Goal: Task Accomplishment & Management: Use online tool/utility

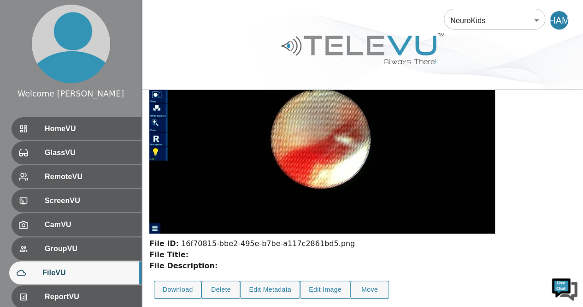
scroll to position [79, 0]
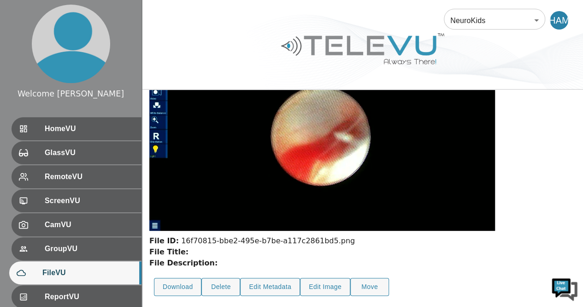
click at [231, 201] on img at bounding box center [322, 133] width 346 height 195
click at [227, 223] on img at bounding box center [322, 133] width 346 height 195
click at [402, 216] on img at bounding box center [322, 133] width 346 height 195
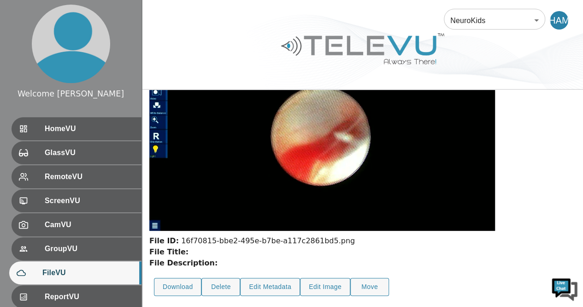
click at [402, 216] on img at bounding box center [322, 133] width 346 height 195
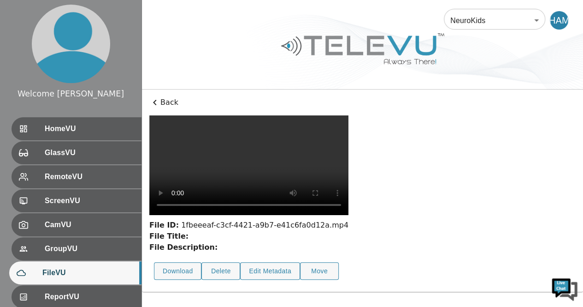
scroll to position [19, 0]
click at [331, 213] on video at bounding box center [248, 165] width 199 height 100
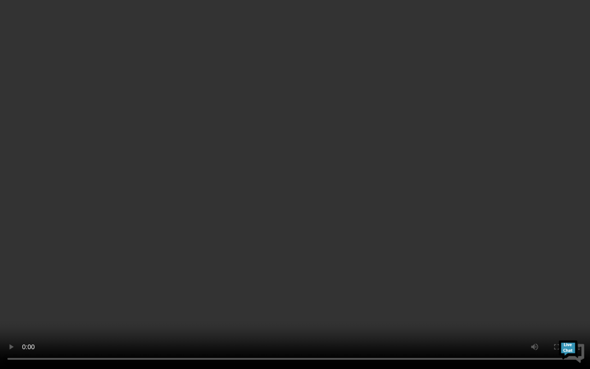
click at [331, 253] on video at bounding box center [295, 184] width 590 height 369
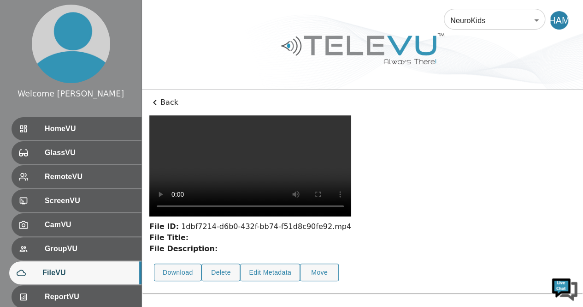
scroll to position [79, 0]
click at [257, 130] on video at bounding box center [250, 165] width 202 height 101
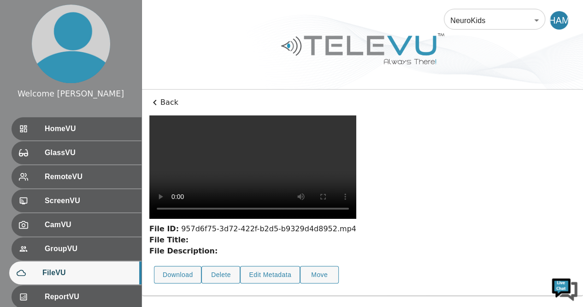
click at [162, 161] on video at bounding box center [252, 166] width 207 height 103
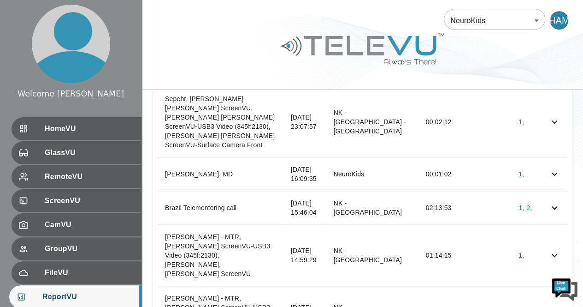
scroll to position [486, 0]
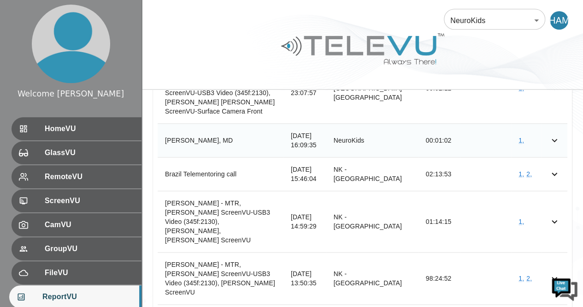
click at [556, 135] on icon "simple table" at bounding box center [554, 140] width 11 height 11
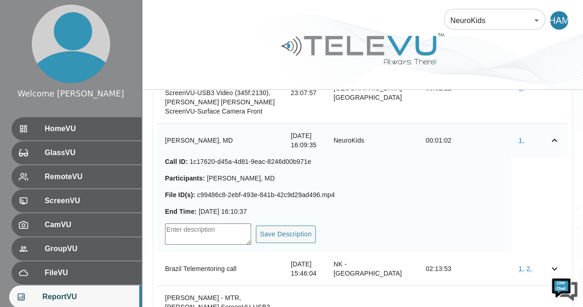
click at [556, 135] on icon "simple table" at bounding box center [554, 140] width 11 height 11
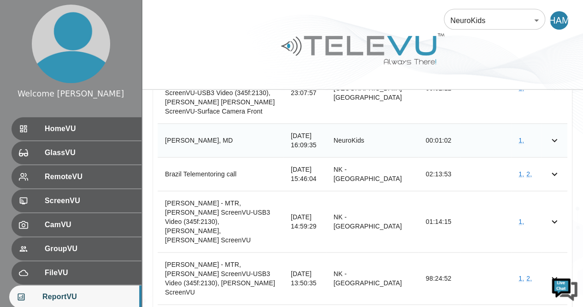
click at [558, 274] on img at bounding box center [565, 288] width 28 height 28
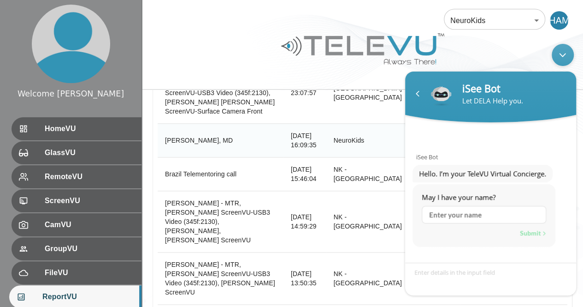
click at [522, 83] on div "iSee Bot" at bounding box center [516, 88] width 107 height 14
click at [581, 135] on div "From From To To Filter by User User Export View Sessions Start Time Portal Dura…" at bounding box center [362, 149] width 441 height 399
click at [417, 98] on div "Navigation go back" at bounding box center [418, 93] width 14 height 14
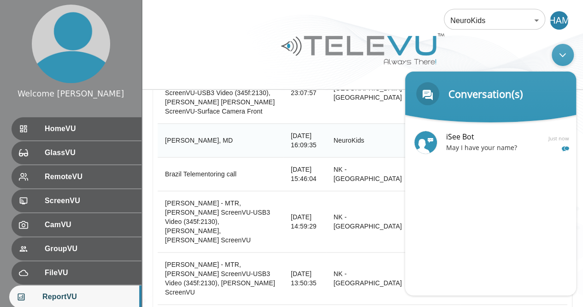
click at [478, 56] on body "Conversation(s) iSee Bot Hello. I’m your TeleVU Virtual Concierge. May I have y…" at bounding box center [491, 169] width 180 height 261
click at [528, 49] on body "Conversation(s) iSee Bot Hello. I’m your TeleVU Virtual Concierge. May I have y…" at bounding box center [491, 169] width 180 height 261
drag, startPoint x: 186, startPoint y: 279, endPoint x: 184, endPoint y: 40, distance: 238.9
click at [184, 40] on div at bounding box center [362, 56] width 441 height 52
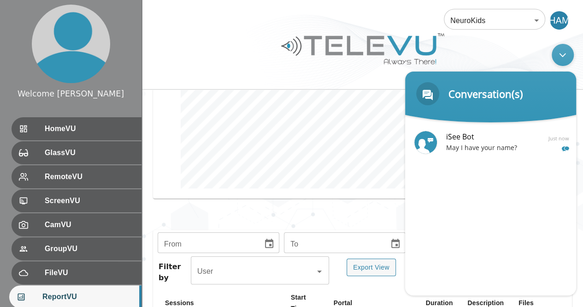
click at [225, 26] on div "NeuroKids 89 ​ HAM" at bounding box center [362, 15] width 441 height 30
click at [477, 74] on header "Conversation(s)" at bounding box center [490, 96] width 171 height 51
click at [559, 53] on div "Minimize live chat window" at bounding box center [563, 54] width 22 height 22
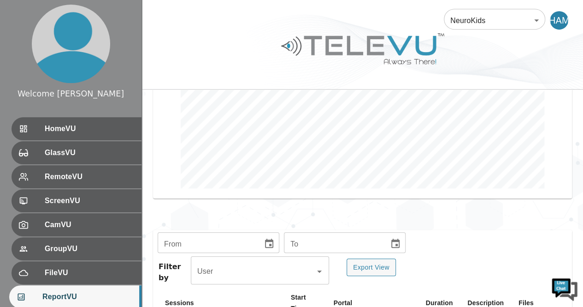
drag, startPoint x: 587, startPoint y: 127, endPoint x: 505, endPoint y: 71, distance: 98.8
click at [505, 71] on div at bounding box center [362, 56] width 441 height 52
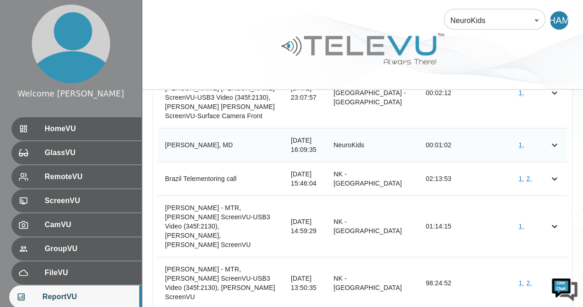
scroll to position [486, 0]
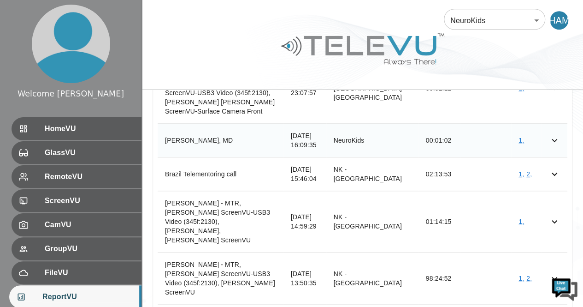
click at [558, 275] on img at bounding box center [565, 288] width 28 height 28
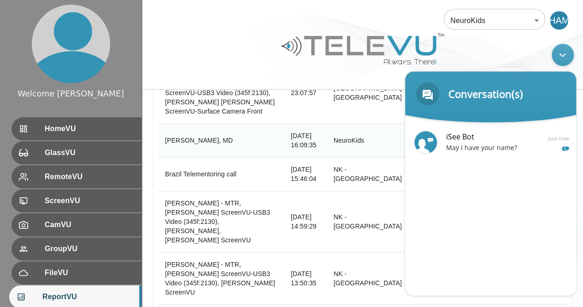
click at [567, 59] on div "Minimize live chat window" at bounding box center [563, 54] width 22 height 22
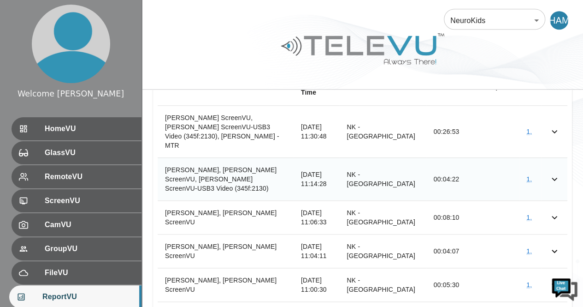
scroll to position [436, 0]
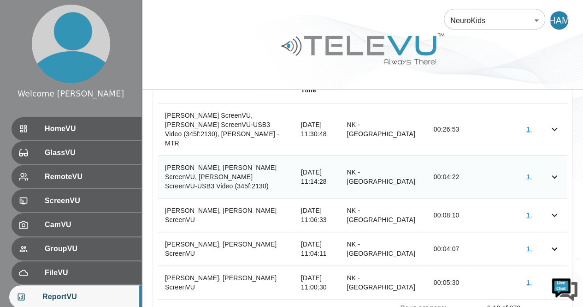
click at [556, 276] on img at bounding box center [565, 288] width 28 height 28
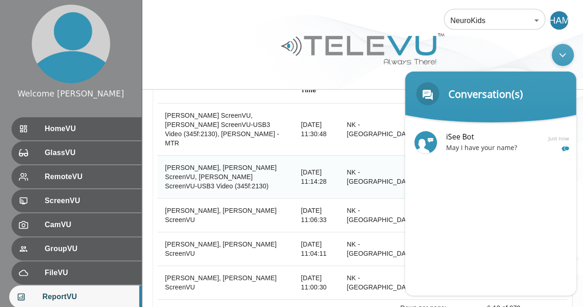
click at [562, 56] on div "Minimize live chat window" at bounding box center [563, 54] width 22 height 22
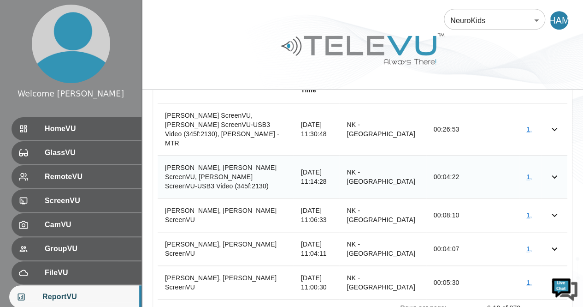
click at [555, 276] on img at bounding box center [565, 288] width 28 height 28
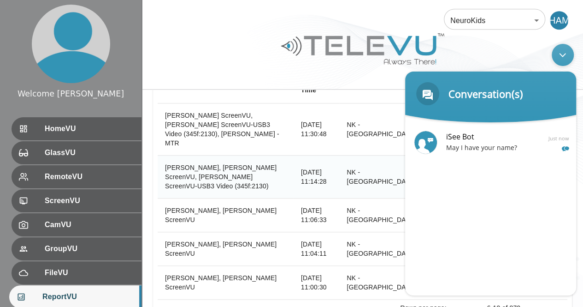
click at [562, 52] on div "Minimize live chat window" at bounding box center [563, 54] width 22 height 22
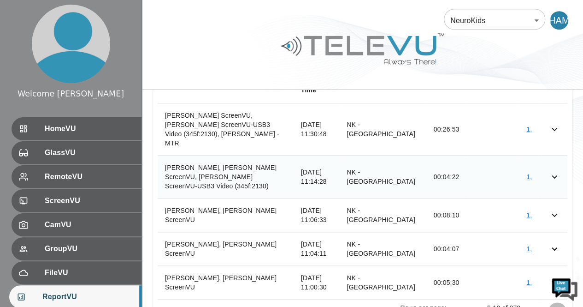
click at [557, 306] on icon "Go to next page" at bounding box center [557, 311] width 11 height 11
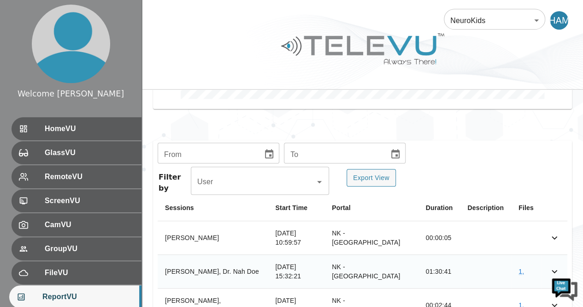
scroll to position [306, 0]
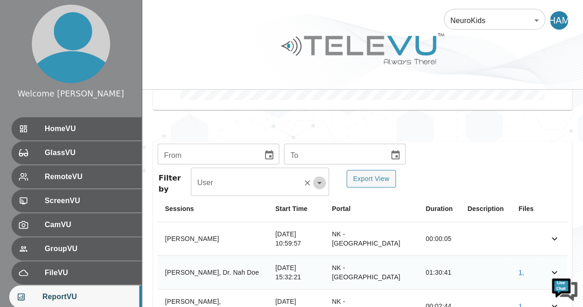
click at [320, 177] on icon "Open" at bounding box center [319, 182] width 11 height 11
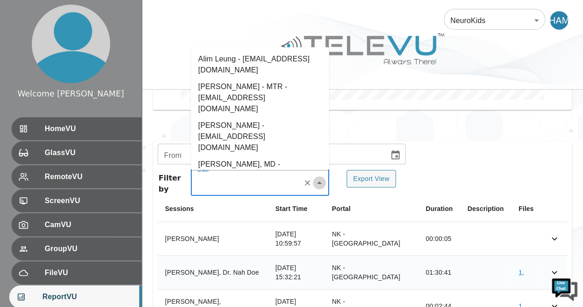
click at [320, 177] on icon "Close" at bounding box center [319, 182] width 11 height 11
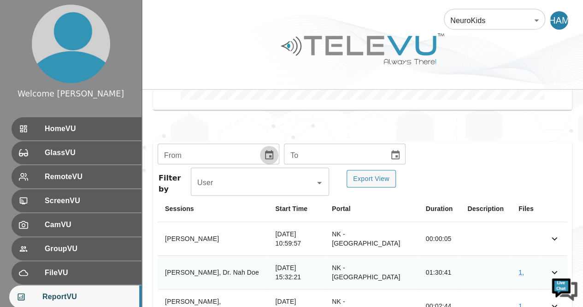
click at [268, 149] on icon "Choose date" at bounding box center [269, 154] width 11 height 11
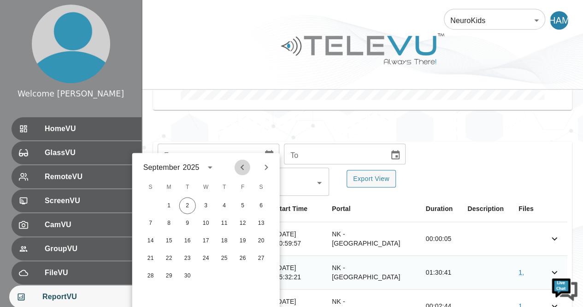
click at [238, 170] on icon "Previous month" at bounding box center [242, 166] width 11 height 11
click at [240, 207] on button "1" at bounding box center [243, 205] width 17 height 17
type input "[DATE]"
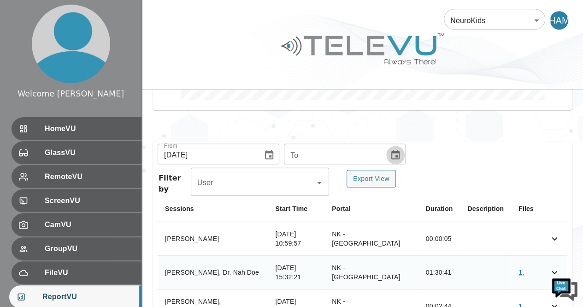
click at [392, 150] on icon "Choose date" at bounding box center [396, 154] width 8 height 9
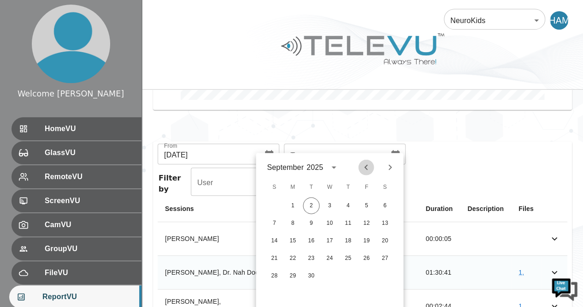
click at [365, 166] on icon "Previous month" at bounding box center [365, 167] width 3 height 6
click at [275, 290] on button "31" at bounding box center [274, 293] width 17 height 17
type input "[DATE]"
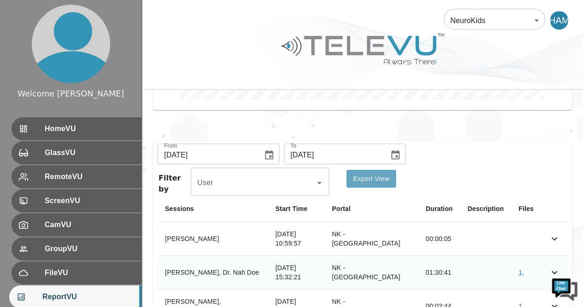
click at [370, 170] on button "Export View" at bounding box center [371, 179] width 49 height 18
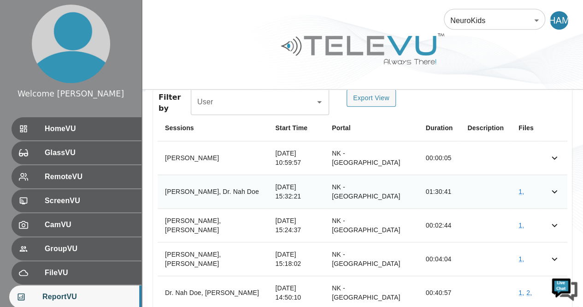
scroll to position [421, 0]
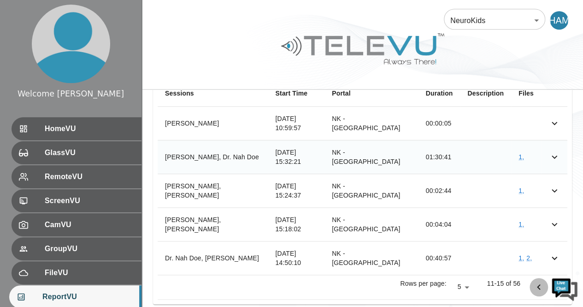
click at [541, 281] on icon "Go to previous page" at bounding box center [539, 286] width 11 height 11
click at [541, 278] on div "simple table" at bounding box center [548, 287] width 37 height 18
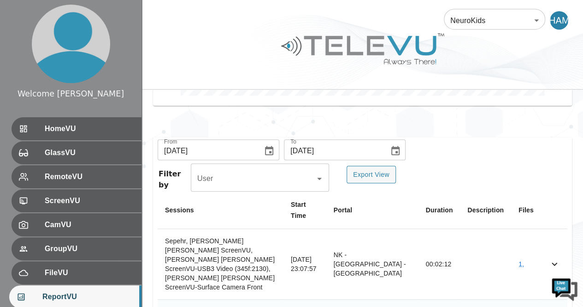
scroll to position [326, 0]
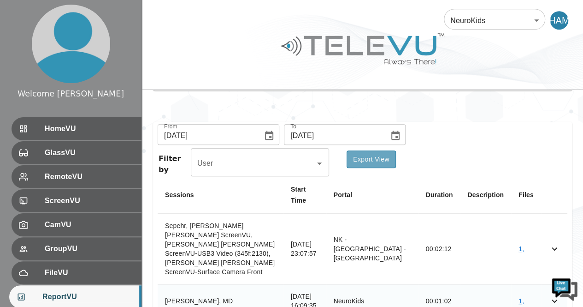
click at [379, 150] on button "Export View" at bounding box center [371, 159] width 49 height 18
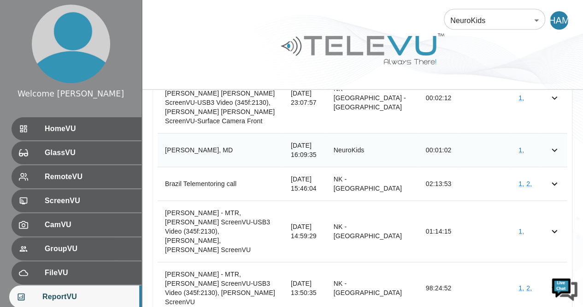
scroll to position [486, 0]
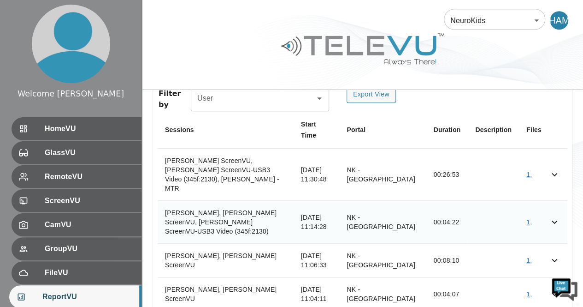
scroll to position [373, 0]
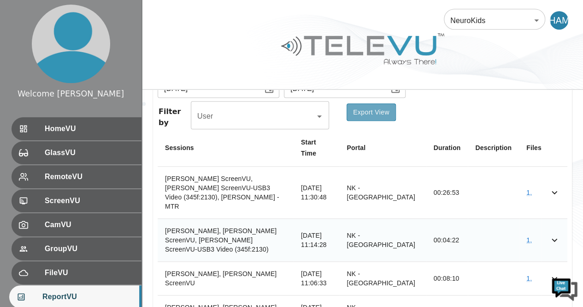
click at [372, 103] on button "Export View" at bounding box center [371, 112] width 49 height 18
drag, startPoint x: 586, startPoint y: 179, endPoint x: 422, endPoint y: 114, distance: 176.1
click at [422, 114] on div "Filter by User User Export View" at bounding box center [363, 116] width 410 height 26
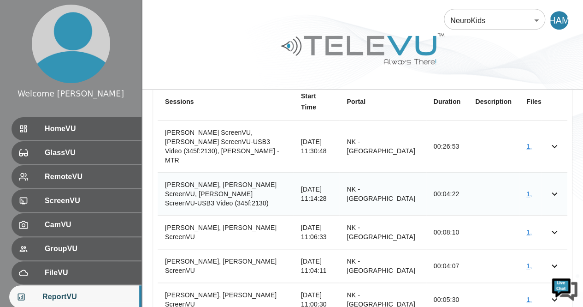
scroll to position [440, 0]
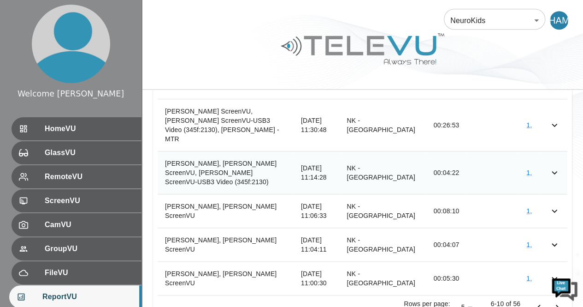
click at [556, 302] on icon "Go to next page" at bounding box center [557, 307] width 11 height 11
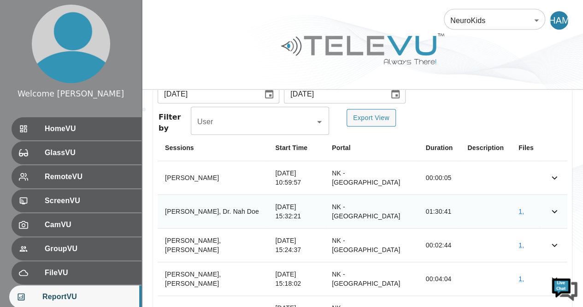
scroll to position [366, 0]
drag, startPoint x: 587, startPoint y: 180, endPoint x: 513, endPoint y: 74, distance: 130.1
click at [513, 74] on div at bounding box center [362, 56] width 441 height 52
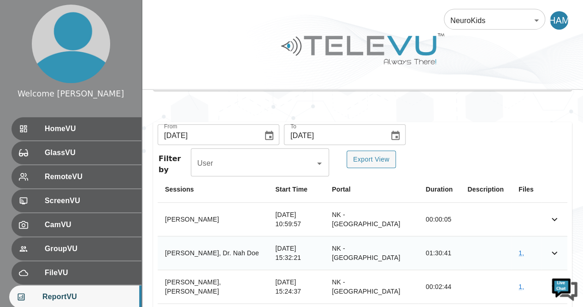
scroll to position [320, 0]
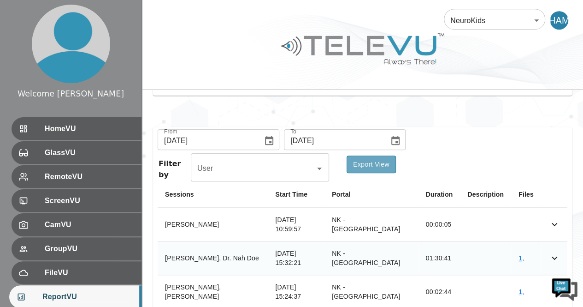
click at [370, 155] on button "Export View" at bounding box center [371, 164] width 49 height 18
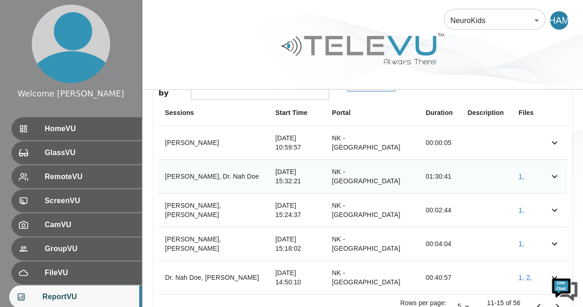
scroll to position [421, 0]
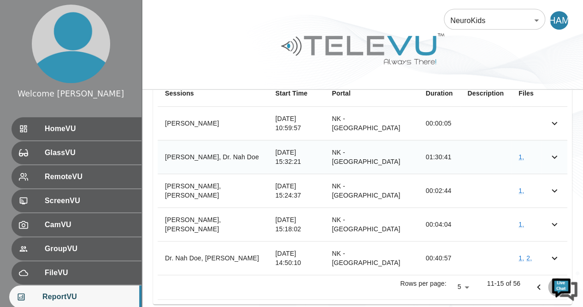
click at [558, 281] on icon "Go to next page" at bounding box center [557, 286] width 11 height 11
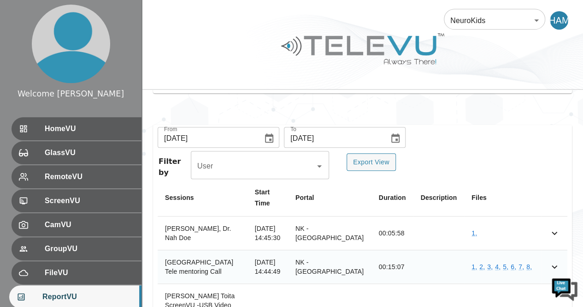
scroll to position [321, 0]
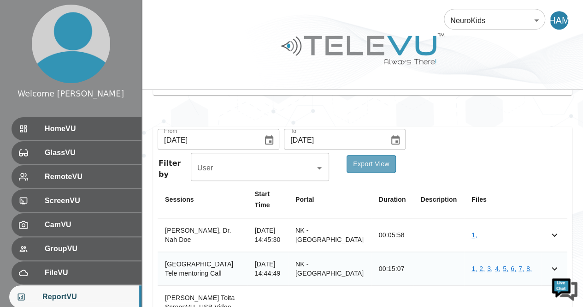
click at [369, 155] on button "Export View" at bounding box center [371, 164] width 49 height 18
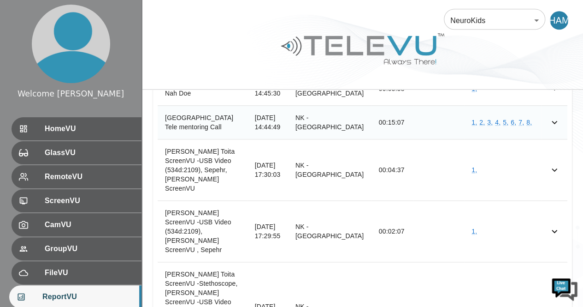
scroll to position [486, 0]
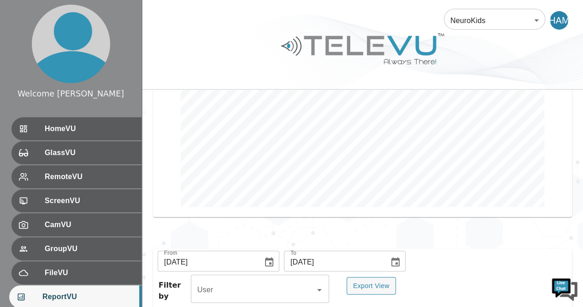
scroll to position [196, 0]
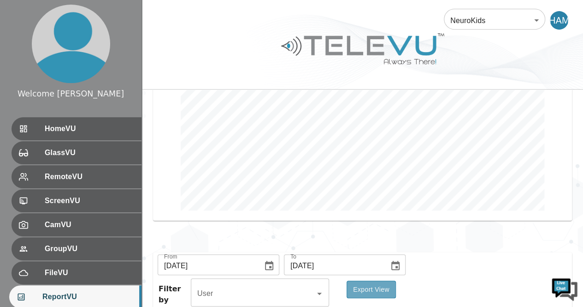
click at [369, 280] on button "Export View" at bounding box center [371, 289] width 49 height 18
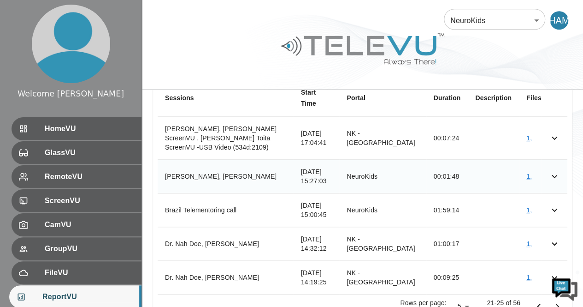
scroll to position [431, 0]
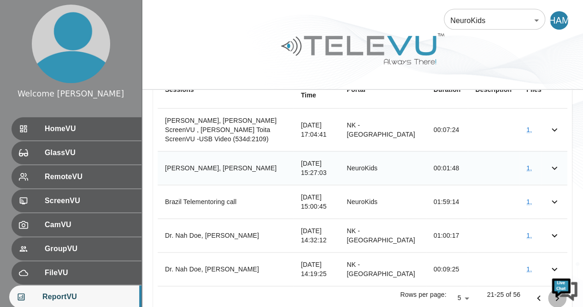
click at [558, 292] on icon "Go to next page" at bounding box center [557, 297] width 11 height 11
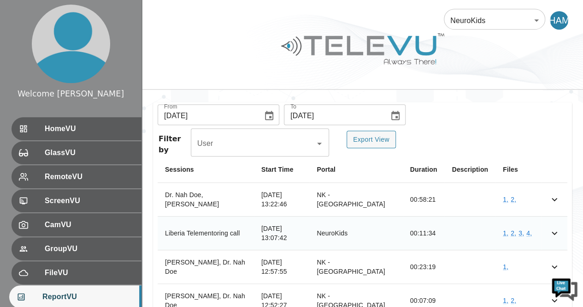
scroll to position [344, 0]
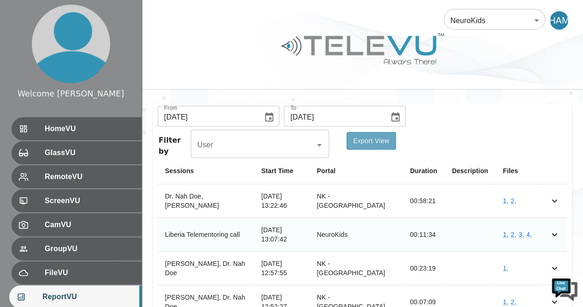
click at [368, 132] on button "Export View" at bounding box center [371, 141] width 49 height 18
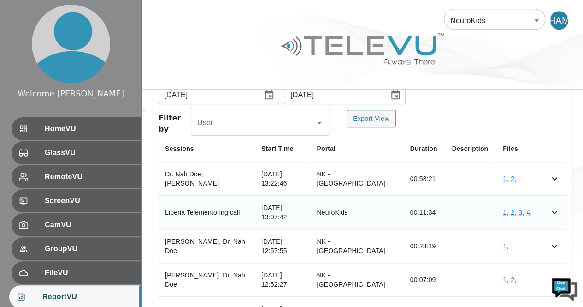
scroll to position [385, 0]
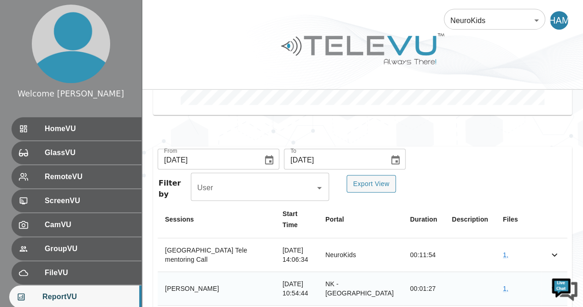
scroll to position [300, 0]
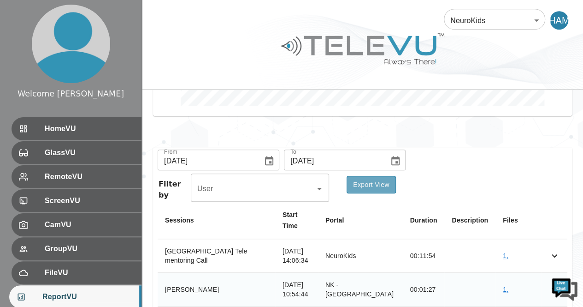
click at [381, 176] on button "Export View" at bounding box center [371, 185] width 49 height 18
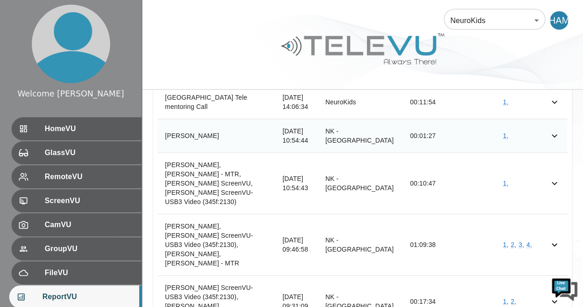
scroll to position [486, 0]
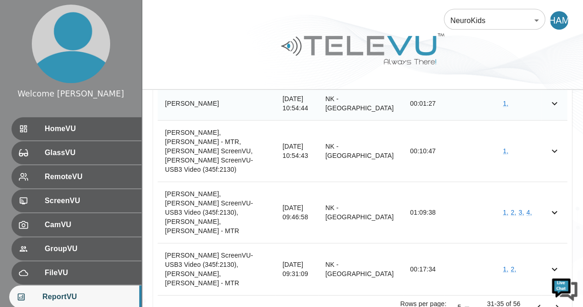
click at [557, 304] on icon "Go to next page" at bounding box center [557, 307] width 3 height 6
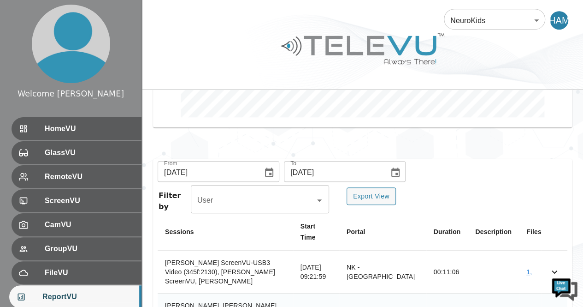
scroll to position [286, 0]
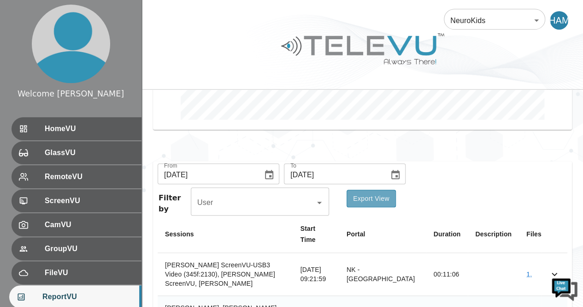
click at [370, 190] on button "Export View" at bounding box center [371, 199] width 49 height 18
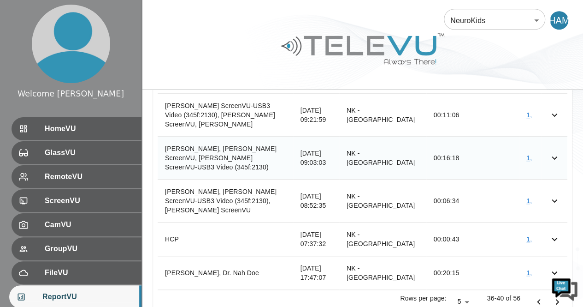
scroll to position [449, 0]
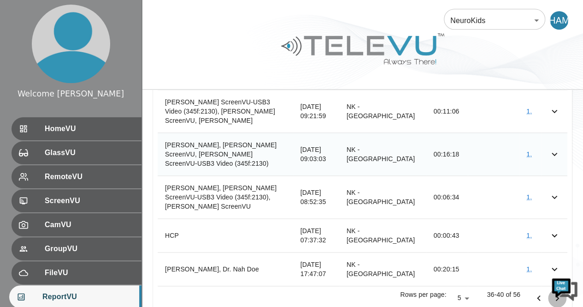
click at [559, 292] on icon "Go to next page" at bounding box center [557, 297] width 11 height 11
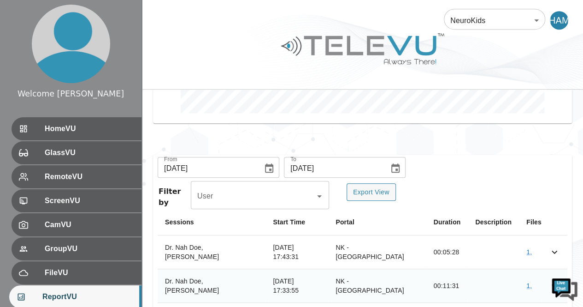
scroll to position [291, 0]
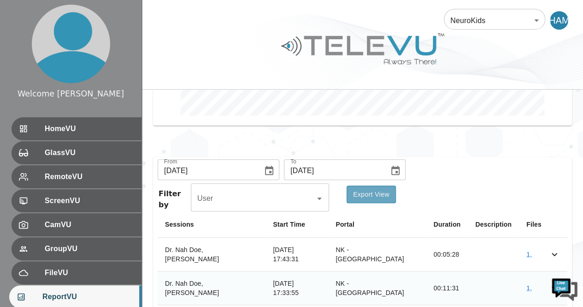
click at [373, 185] on button "Export View" at bounding box center [371, 194] width 49 height 18
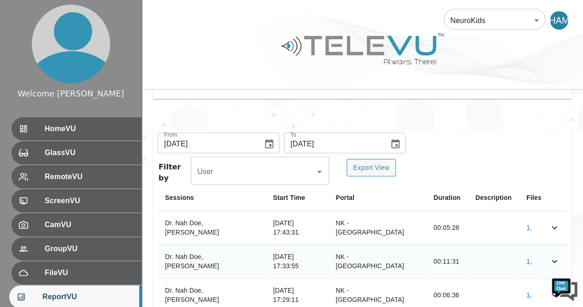
scroll to position [385, 0]
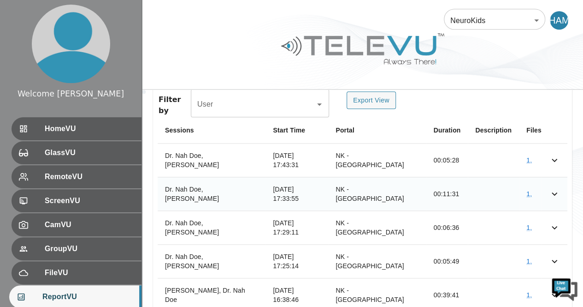
click at [558, 274] on img at bounding box center [565, 288] width 28 height 28
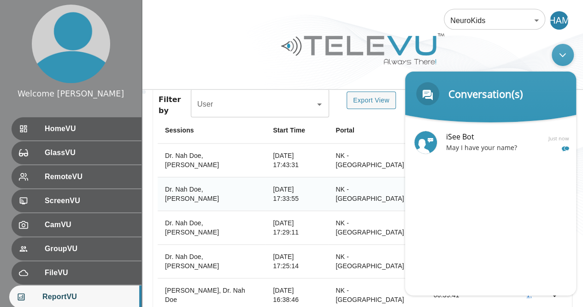
click at [563, 51] on div "Minimize live chat window" at bounding box center [563, 54] width 22 height 22
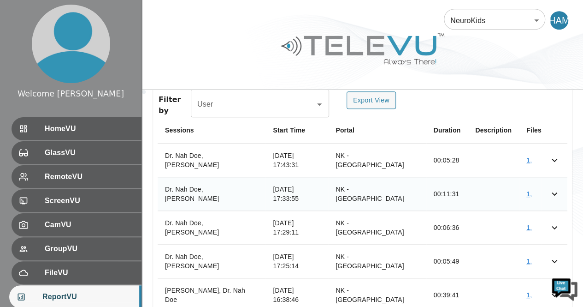
drag, startPoint x: 555, startPoint y: 272, endPoint x: 571, endPoint y: 206, distance: 67.4
click at [571, 206] on div "From [DATE] From To [DATE] To Filter by User User Export View Sessions Start Ti…" at bounding box center [362, 202] width 419 height 278
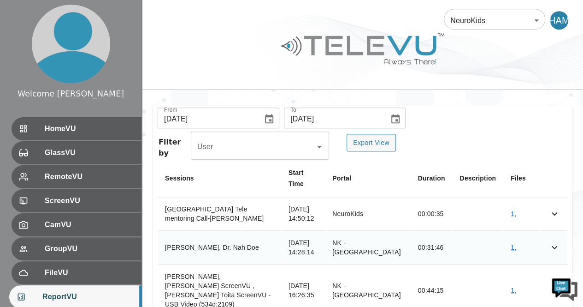
scroll to position [337, 0]
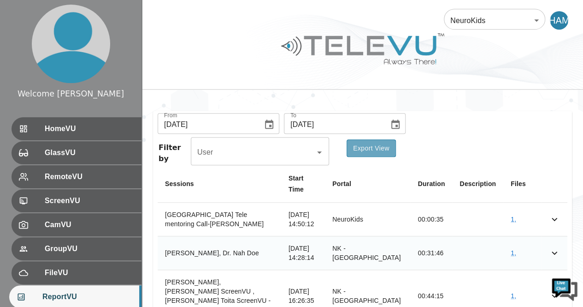
click at [379, 139] on button "Export View" at bounding box center [371, 148] width 49 height 18
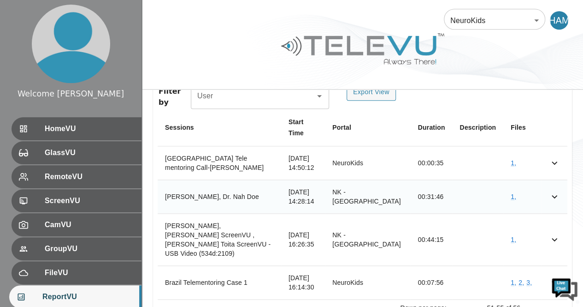
scroll to position [397, 0]
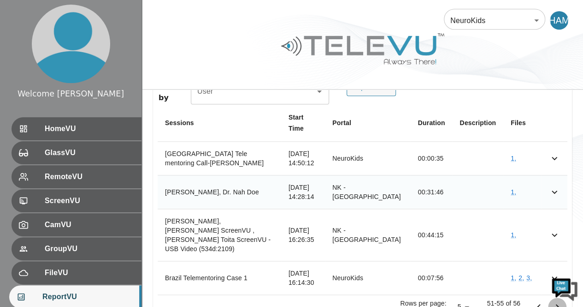
click at [558, 301] on icon "Go to next page" at bounding box center [557, 306] width 11 height 11
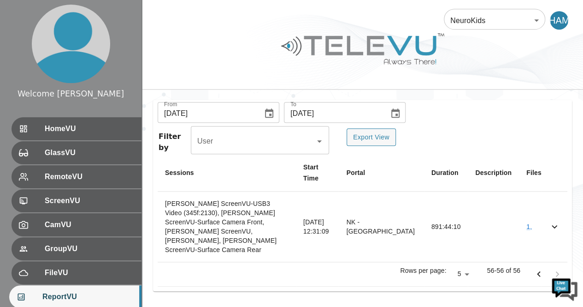
scroll to position [315, 0]
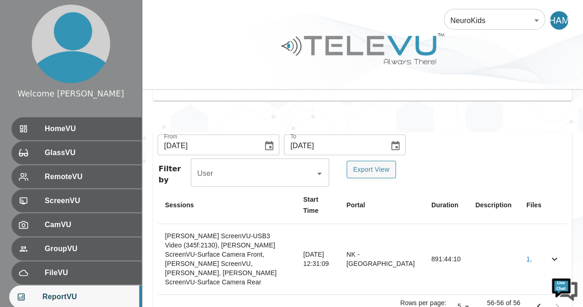
click at [539, 303] on icon "Go to previous page" at bounding box center [538, 306] width 3 height 6
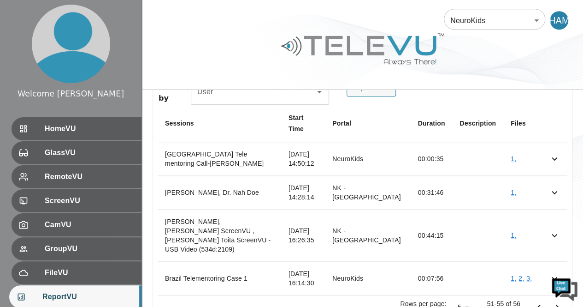
scroll to position [397, 0]
